Goal: Transaction & Acquisition: Purchase product/service

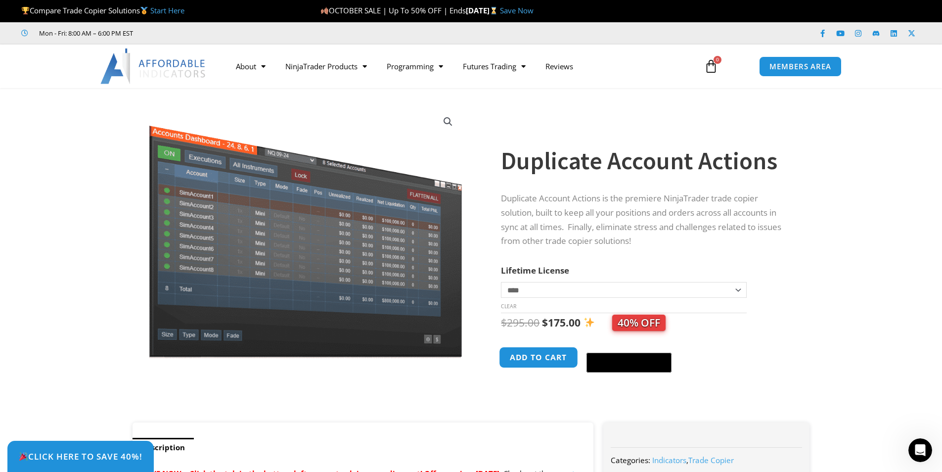
click at [510, 361] on button "Add to cart" at bounding box center [538, 357] width 79 height 21
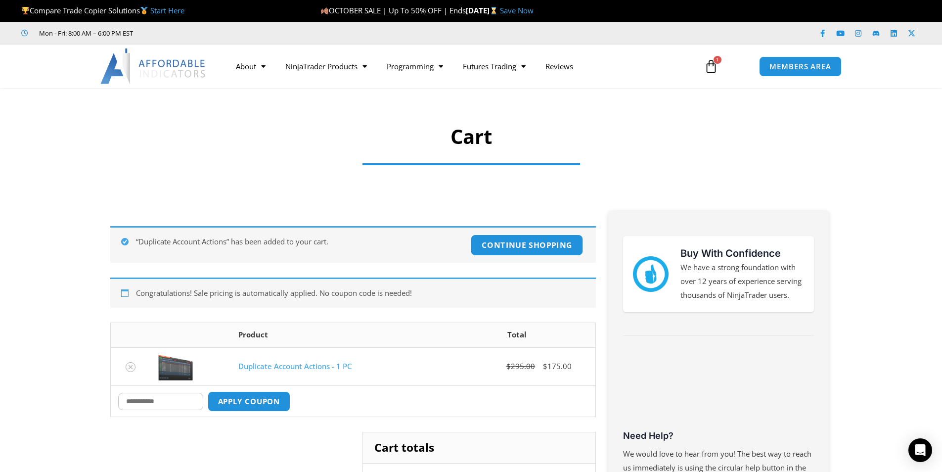
click at [512, 253] on link "Continue shopping" at bounding box center [527, 244] width 113 height 21
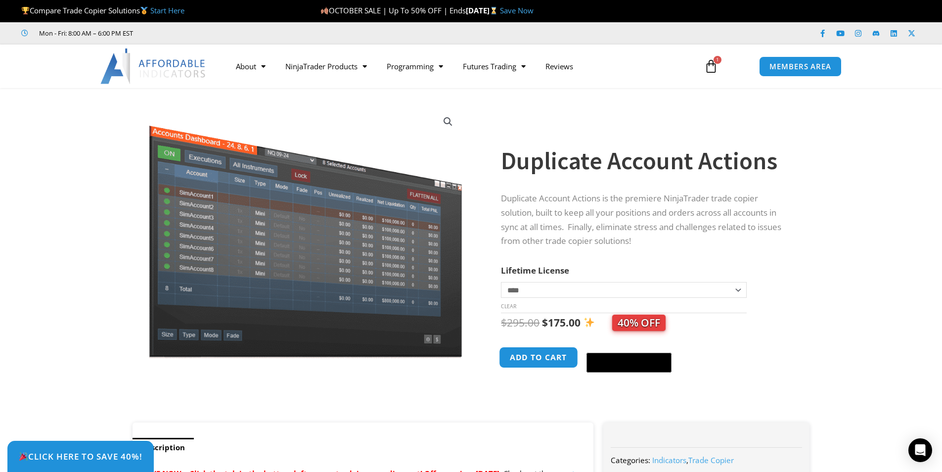
click at [547, 364] on button "Add to cart" at bounding box center [538, 357] width 79 height 21
